Goal: Obtain resource: Obtain resource

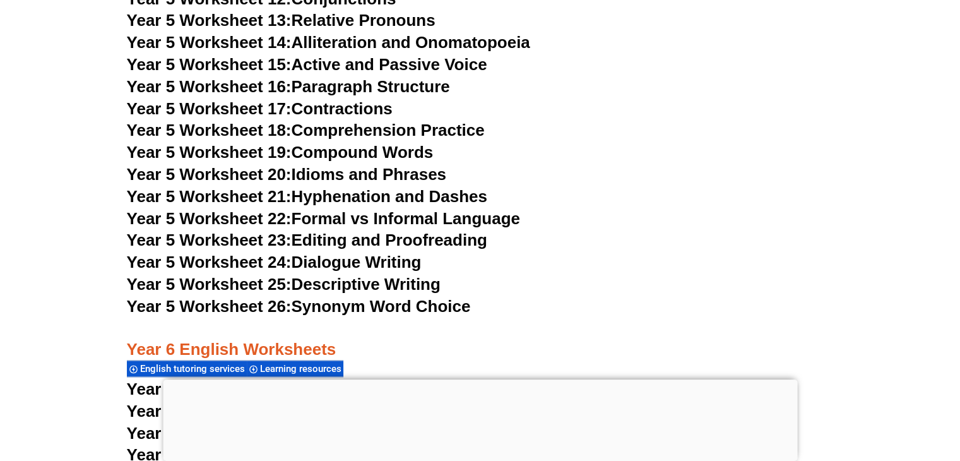
scroll to position [6716, 0]
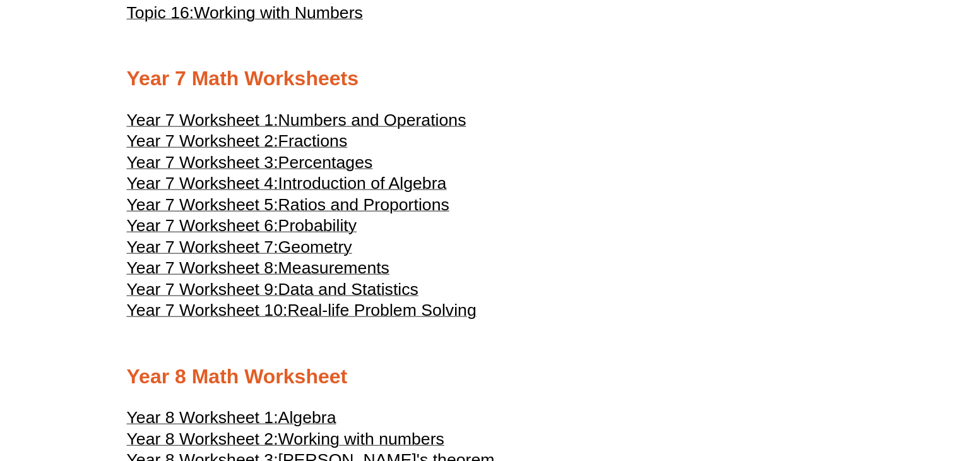
scroll to position [3035, 0]
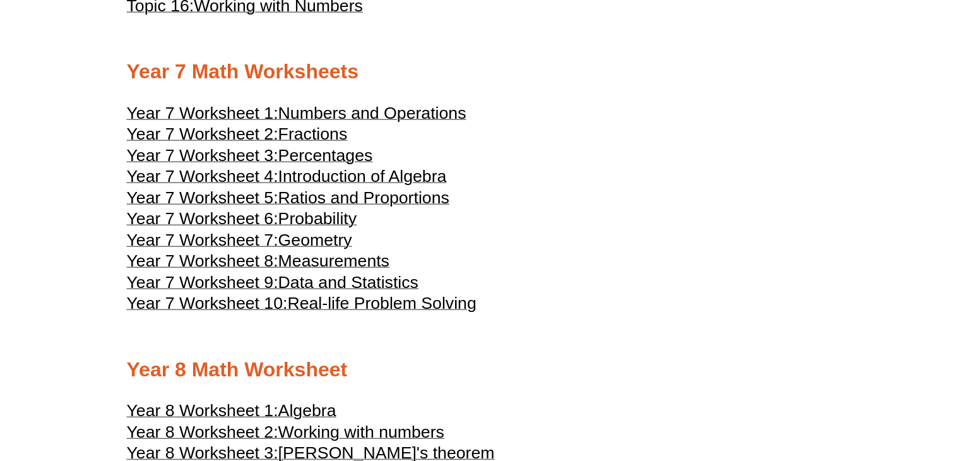
click at [331, 107] on span "Numbers and Operations" at bounding box center [372, 113] width 188 height 19
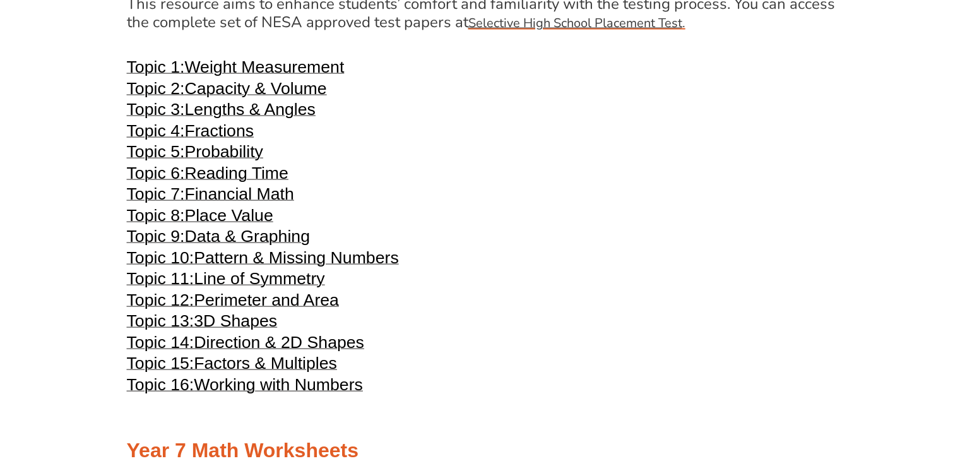
scroll to position [2656, 0]
click at [303, 69] on span "Weight Measurement" at bounding box center [264, 66] width 160 height 19
